Goal: Task Accomplishment & Management: Use online tool/utility

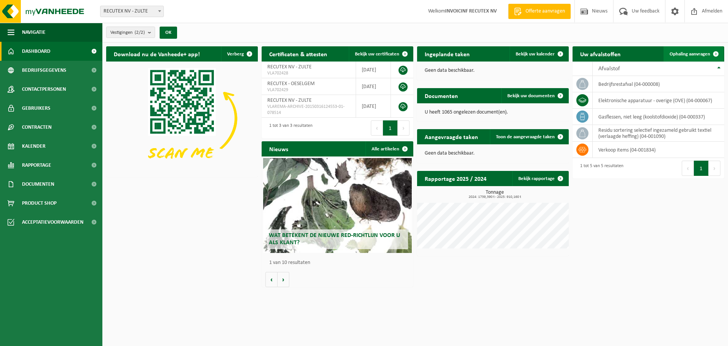
click at [692, 52] on span "Ophaling aanvragen" at bounding box center [690, 54] width 41 height 5
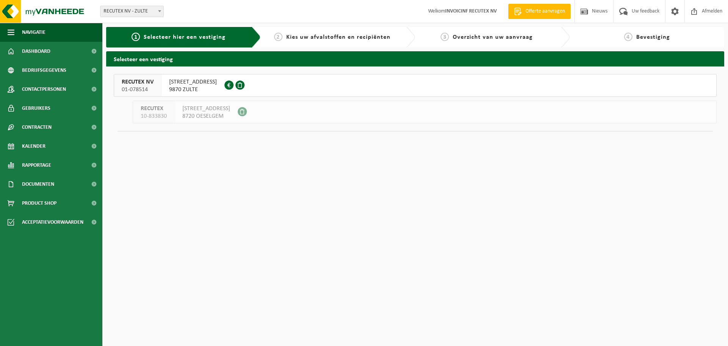
click at [211, 85] on span "WAREGEMSTRAAT 148" at bounding box center [193, 82] width 48 height 8
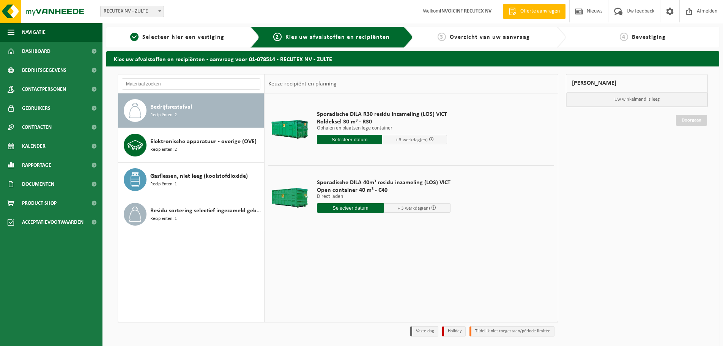
click at [359, 207] on input "text" at bounding box center [350, 207] width 67 height 9
click at [336, 288] on div "19" at bounding box center [336, 287] width 13 height 12
type input "Van 2025-08-19"
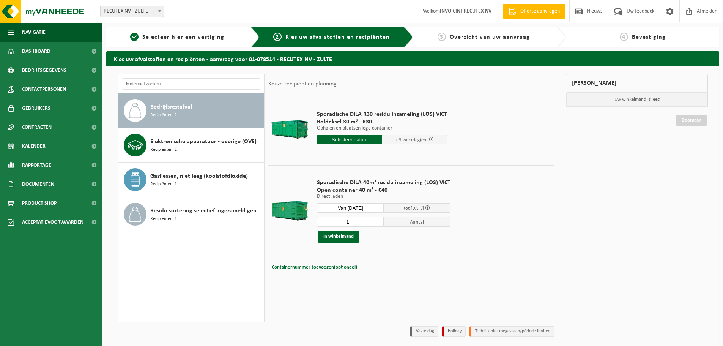
click at [355, 223] on input "1" at bounding box center [350, 222] width 67 height 10
type input "2"
click at [377, 220] on input "2" at bounding box center [350, 222] width 67 height 10
click at [351, 236] on button "In winkelmand" at bounding box center [339, 236] width 42 height 12
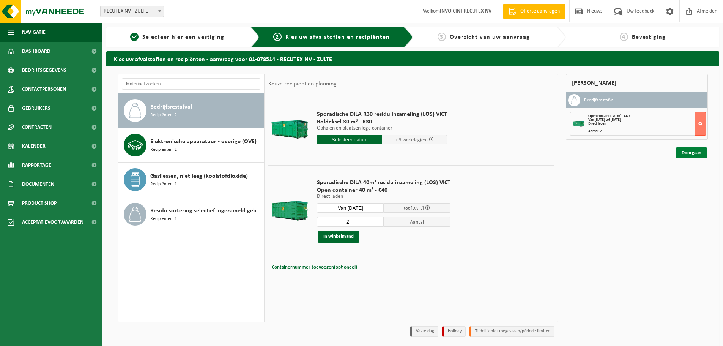
click at [688, 151] on link "Doorgaan" at bounding box center [691, 152] width 31 height 11
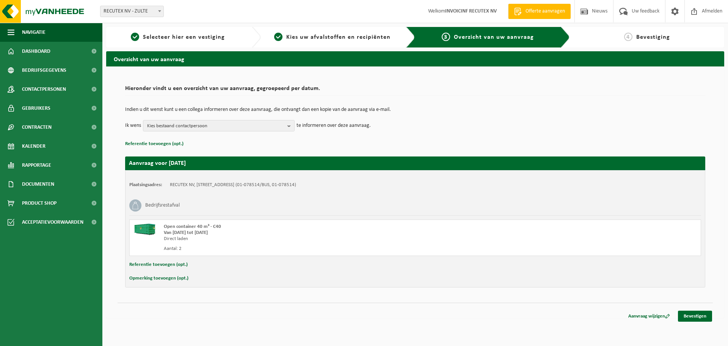
click at [179, 278] on button "Opmerking toevoegen (opt.)" at bounding box center [158, 278] width 59 height 10
click at [179, 278] on input "text" at bounding box center [430, 278] width 527 height 11
drag, startPoint x: 171, startPoint y: 278, endPoint x: 212, endPoint y: 278, distance: 41.4
click at [212, 278] on input "ROND 10H00" at bounding box center [430, 278] width 527 height 11
type input "TUSSEN 09H00 - 11H00"
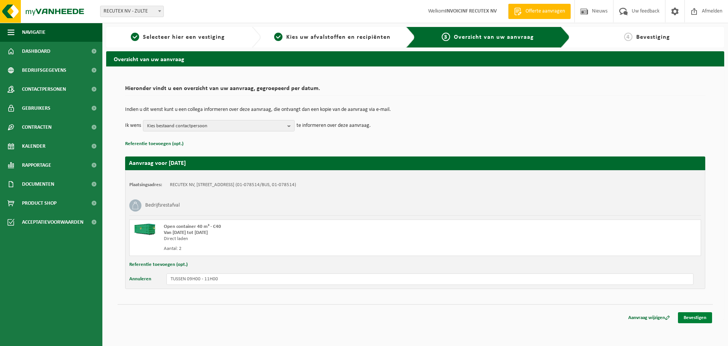
click at [703, 316] on link "Bevestigen" at bounding box center [695, 317] width 34 height 11
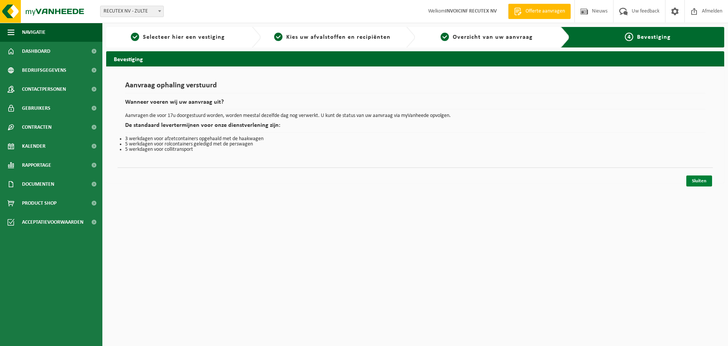
click at [695, 184] on link "Sluiten" at bounding box center [700, 180] width 26 height 11
